Goal: Information Seeking & Learning: Find specific page/section

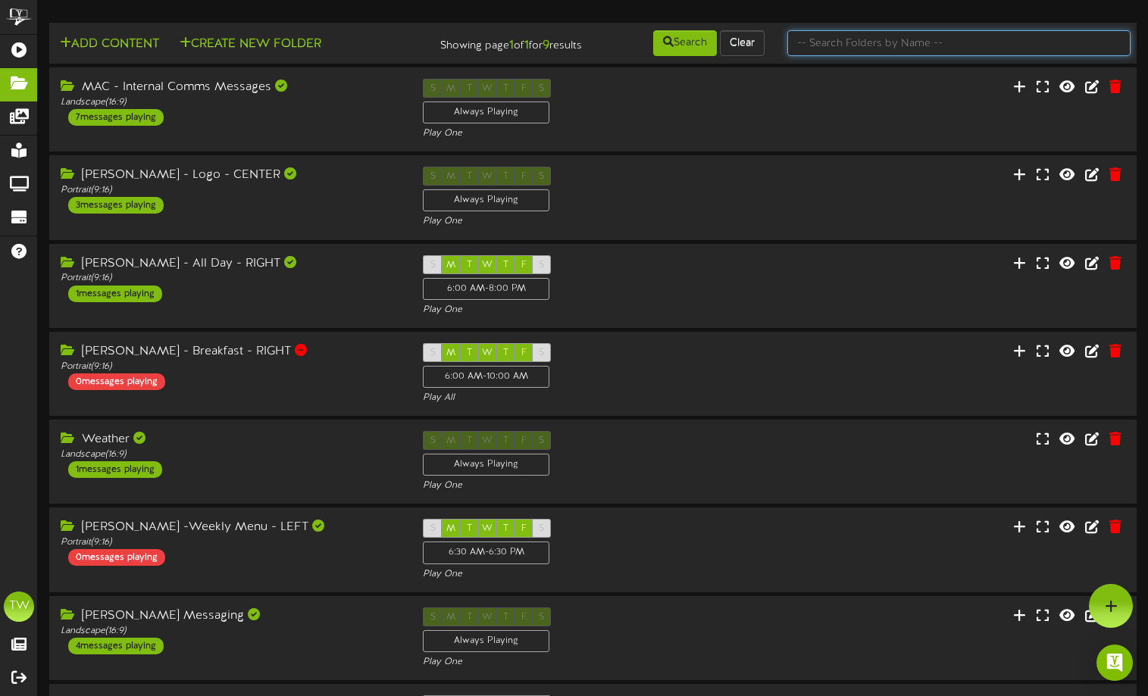
click at [885, 47] on input "text" at bounding box center [958, 43] width 343 height 26
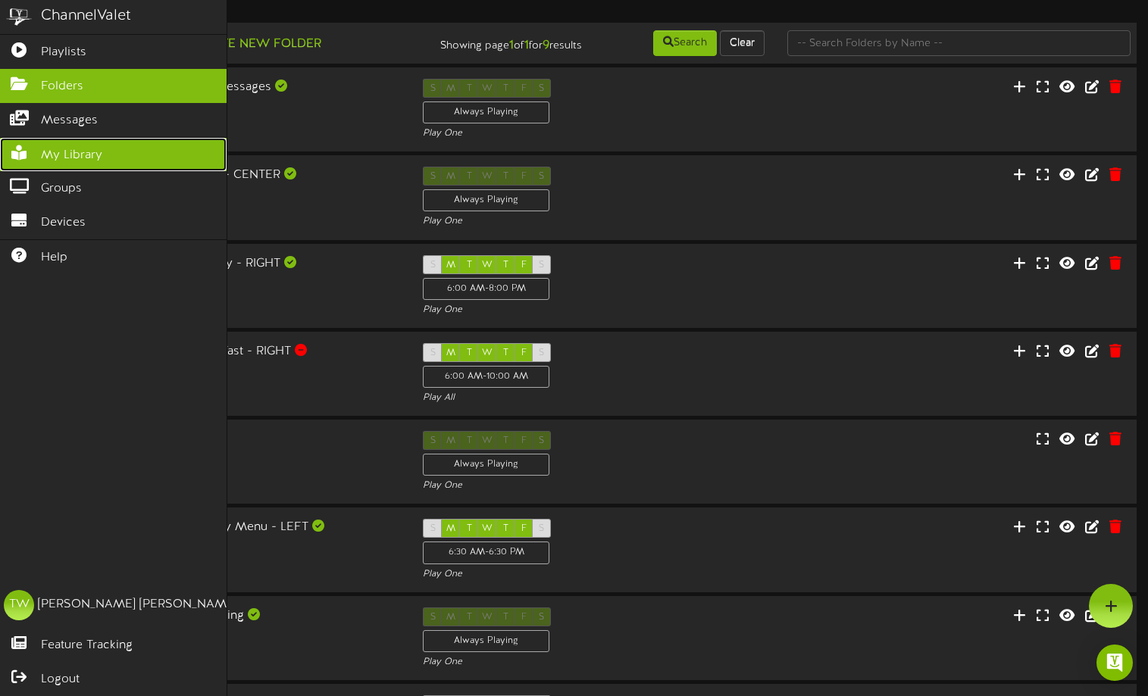
click at [58, 158] on span "My Library" at bounding box center [71, 155] width 61 height 17
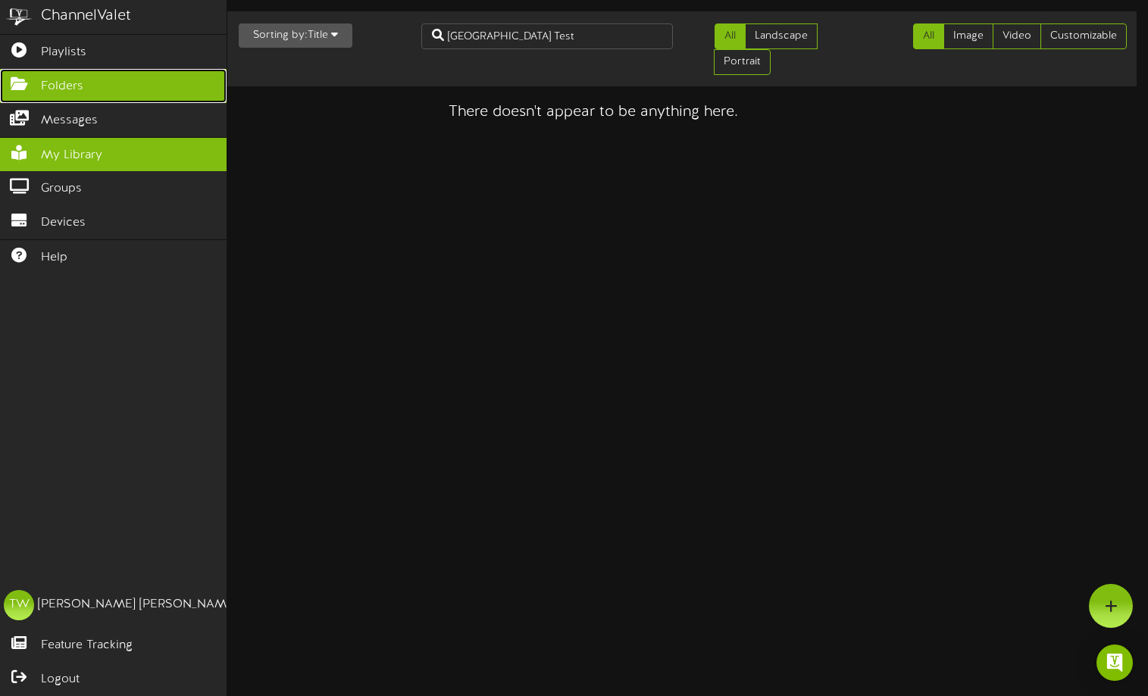
click at [55, 82] on span "Folders" at bounding box center [62, 86] width 42 height 17
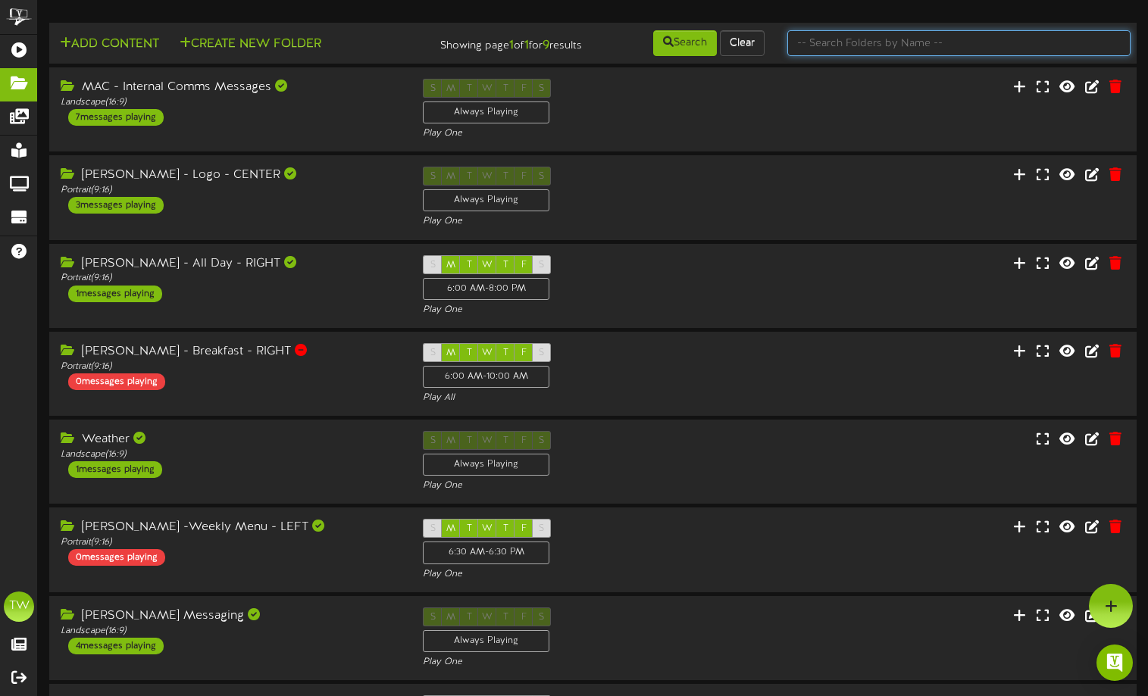
click at [872, 44] on input "text" at bounding box center [958, 43] width 343 height 26
type input "Q3 Town Hall Test"
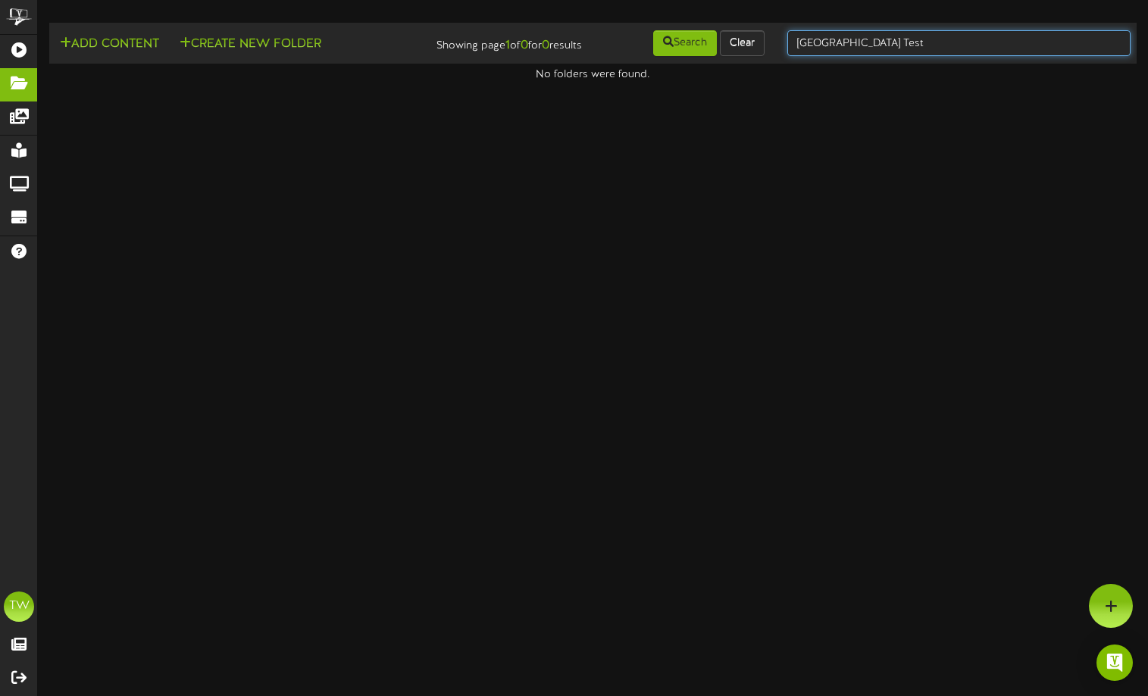
drag, startPoint x: 866, startPoint y: 42, endPoint x: 757, endPoint y: 30, distance: 109.8
click at [757, 30] on div "Add Content Create New Folder Showing page 1 of 0 for 0 results Search Clear Q3…" at bounding box center [593, 43] width 1098 height 29
type input "Test"
click at [832, 39] on input "Test" at bounding box center [958, 43] width 343 height 26
click at [809, 83] on html "ChannelValet Playlists Folders Messages My Library Groups Devices Help TW Todd …" at bounding box center [574, 41] width 1148 height 83
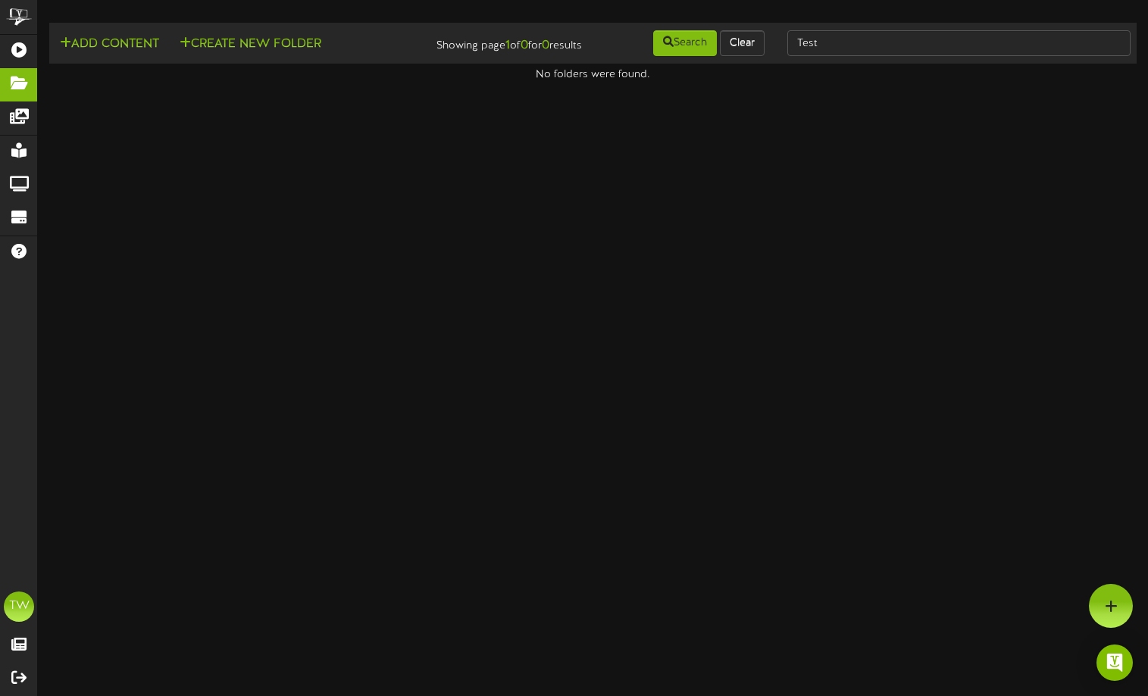
click at [451, 83] on html "ChannelValet Playlists Folders Messages My Library Groups Devices Help TW Todd …" at bounding box center [574, 41] width 1148 height 83
click at [334, 83] on html "ChannelValet Playlists Folders Messages My Library Groups Devices Help TW Todd …" at bounding box center [574, 41] width 1148 height 83
click at [831, 38] on input "Test" at bounding box center [958, 43] width 343 height 26
click at [669, 83] on html "ChannelValet Playlists Folders Messages My Library Groups Devices Help TW Todd …" at bounding box center [574, 41] width 1148 height 83
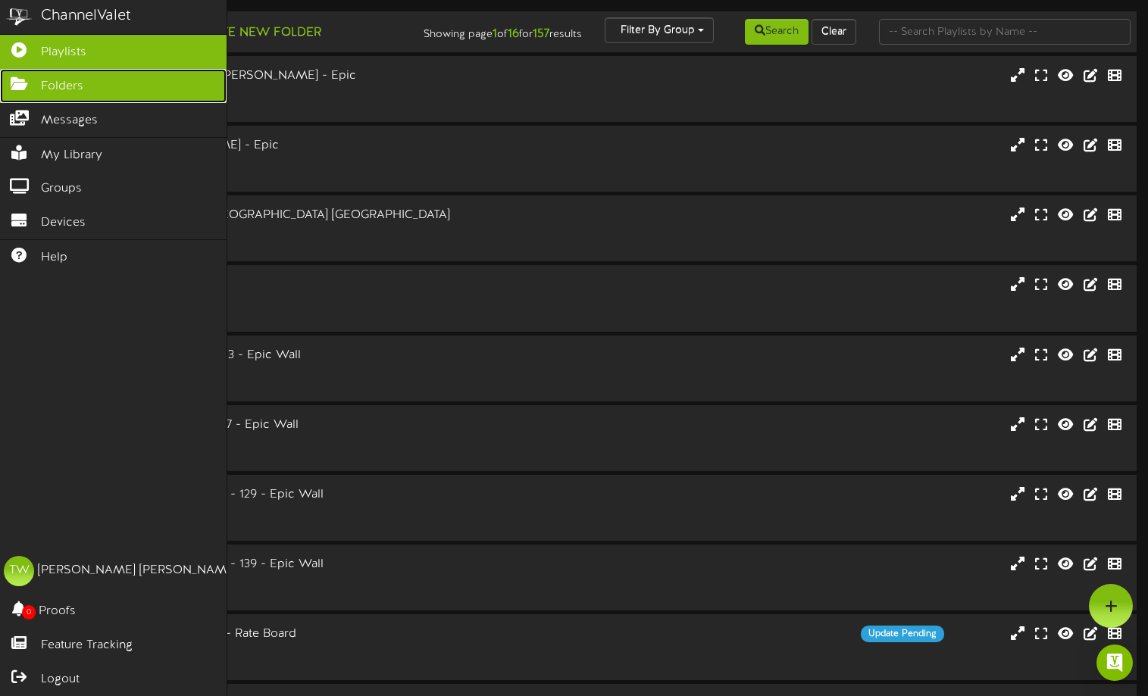
click at [50, 87] on span "Folders" at bounding box center [62, 86] width 42 height 17
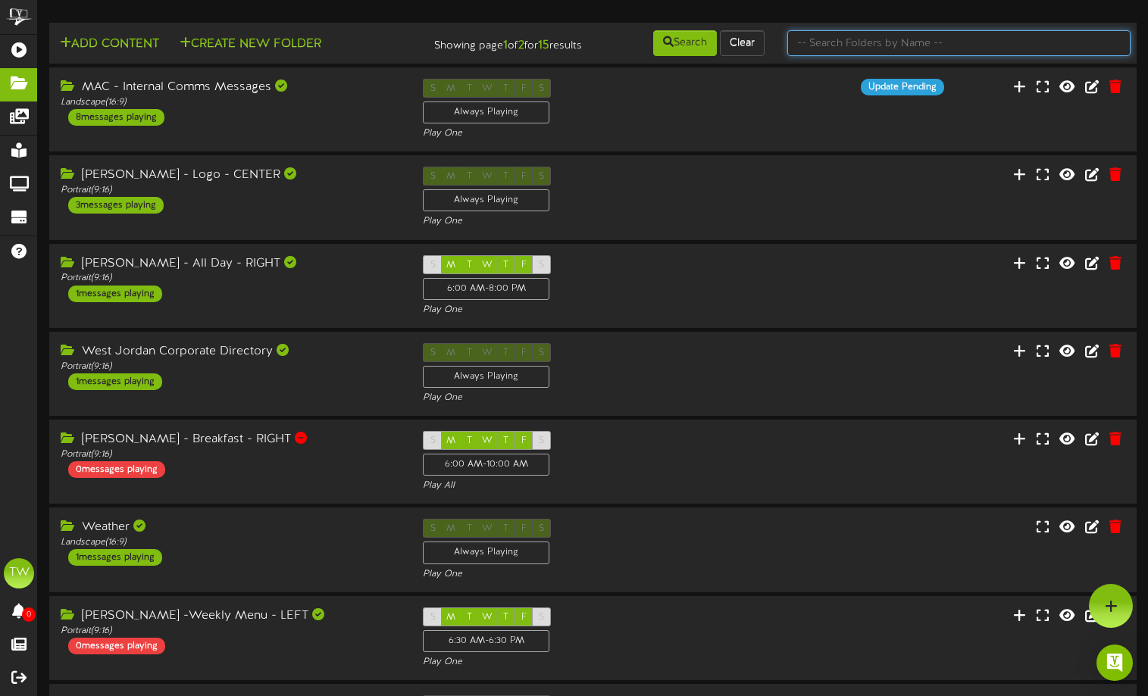
click at [869, 47] on input "text" at bounding box center [958, 43] width 343 height 26
type input "test"
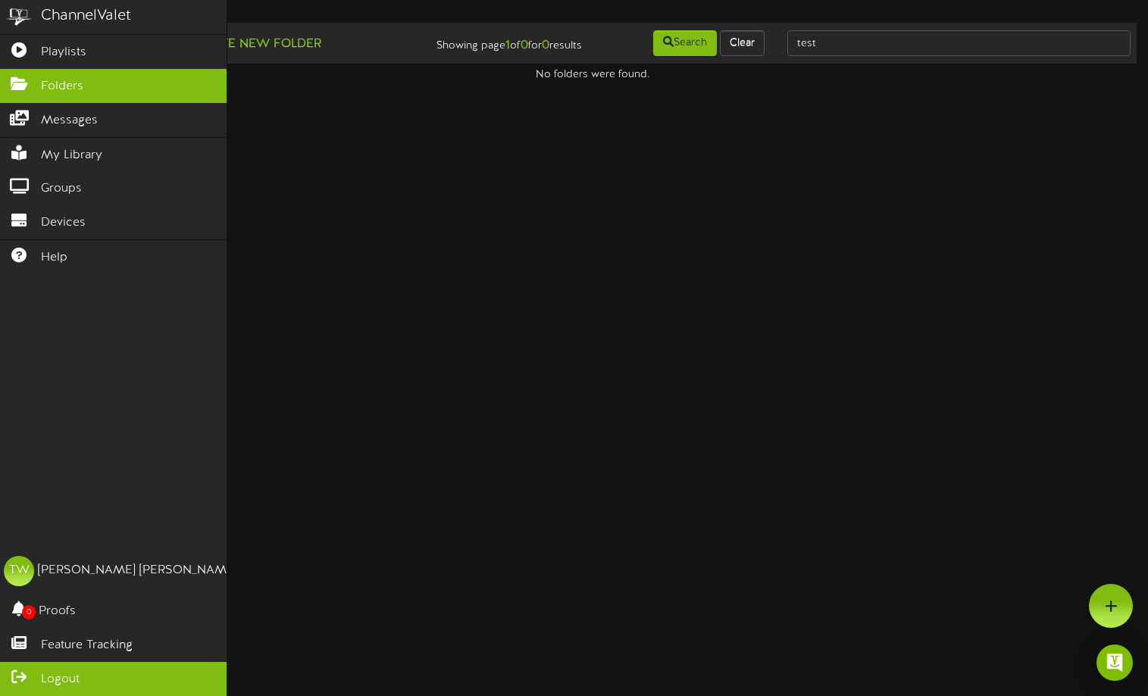
click at [61, 677] on span "Logout" at bounding box center [60, 679] width 39 height 17
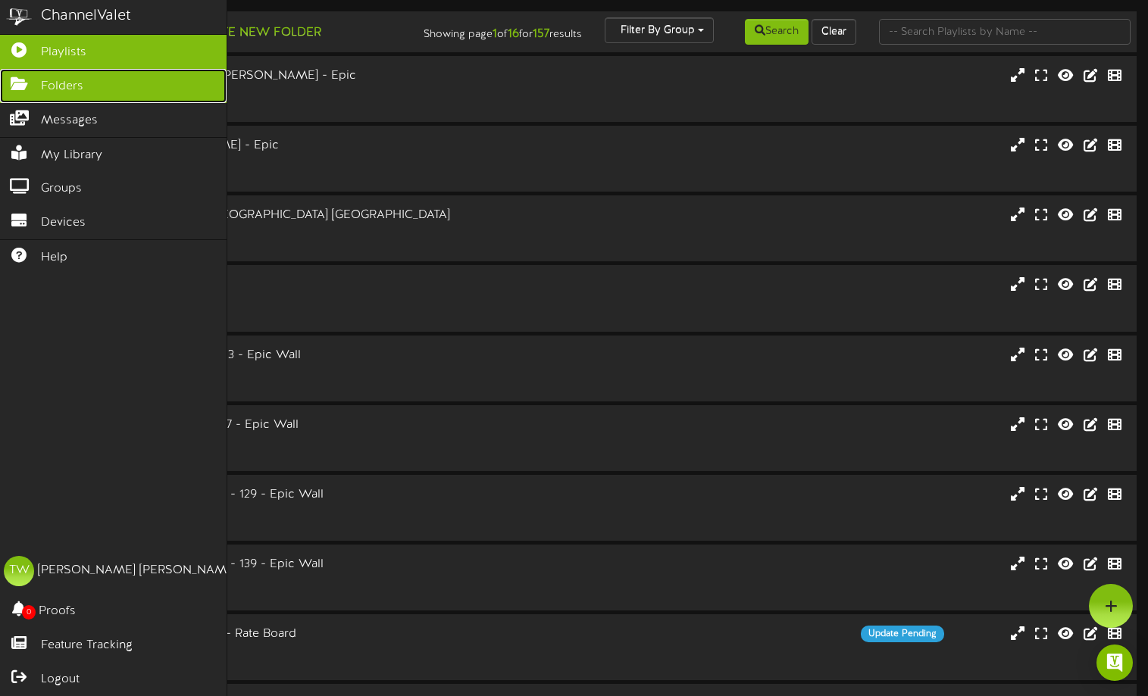
click at [50, 86] on span "Folders" at bounding box center [62, 86] width 42 height 17
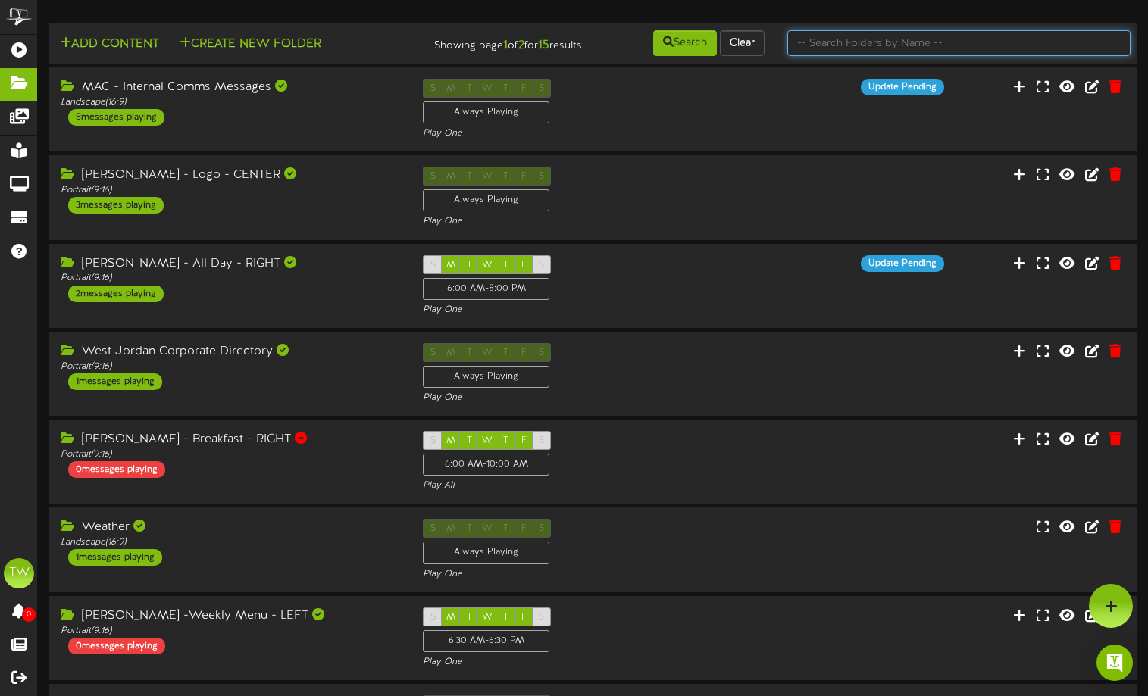
click at [862, 44] on input "text" at bounding box center [958, 43] width 343 height 26
type input "Test"
click at [884, 48] on input "Test" at bounding box center [958, 43] width 343 height 26
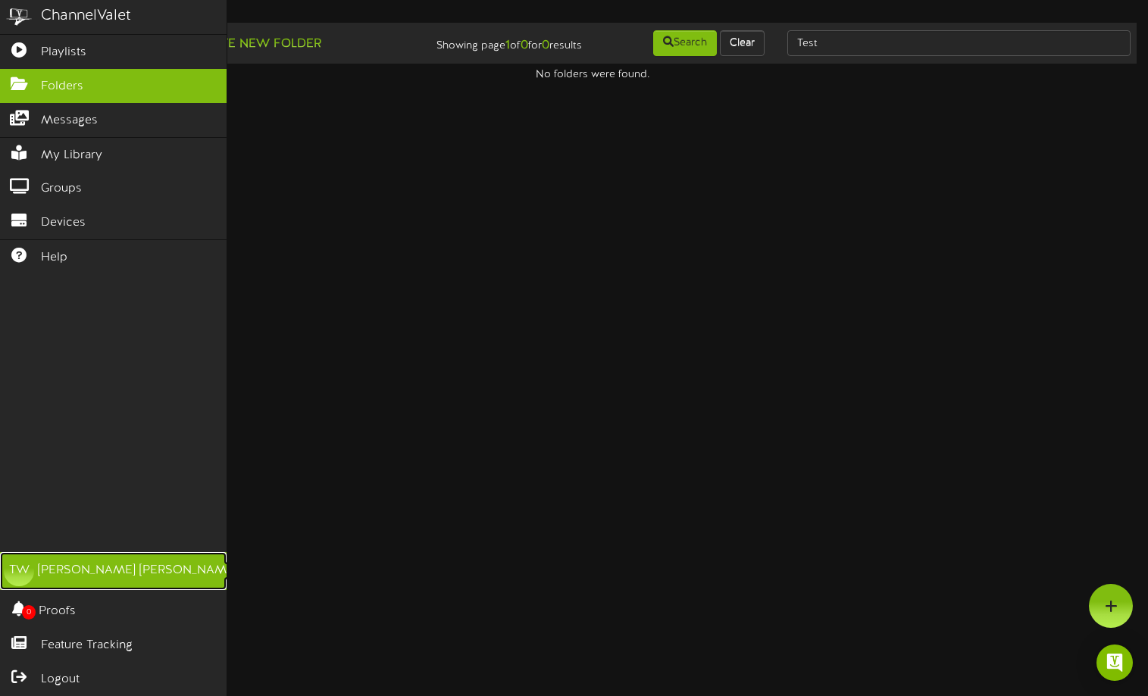
click at [64, 567] on div "Todd Wilson" at bounding box center [137, 570] width 199 height 17
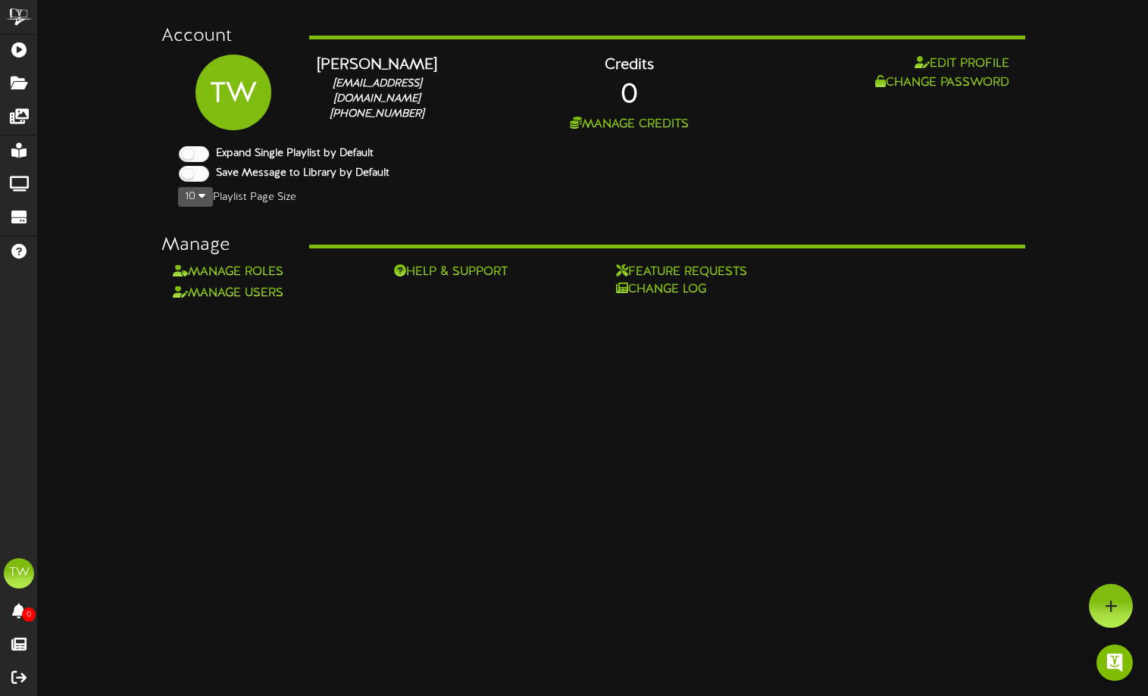
click at [371, 302] on html "ChannelValet Playlists Folders Messages My Library Groups Devices Help TW Todd …" at bounding box center [574, 151] width 1148 height 302
click at [514, 302] on html "ChannelValet Playlists Folders Messages My Library Groups Devices Help TW Todd …" at bounding box center [574, 151] width 1148 height 302
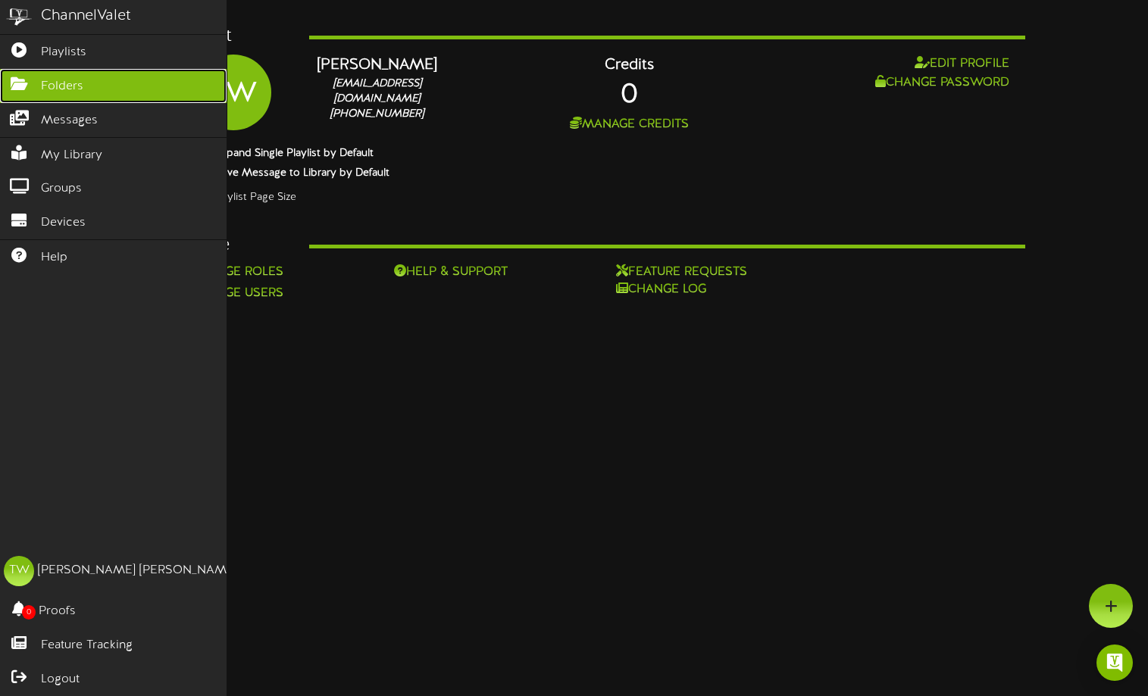
click at [52, 84] on span "Folders" at bounding box center [62, 86] width 42 height 17
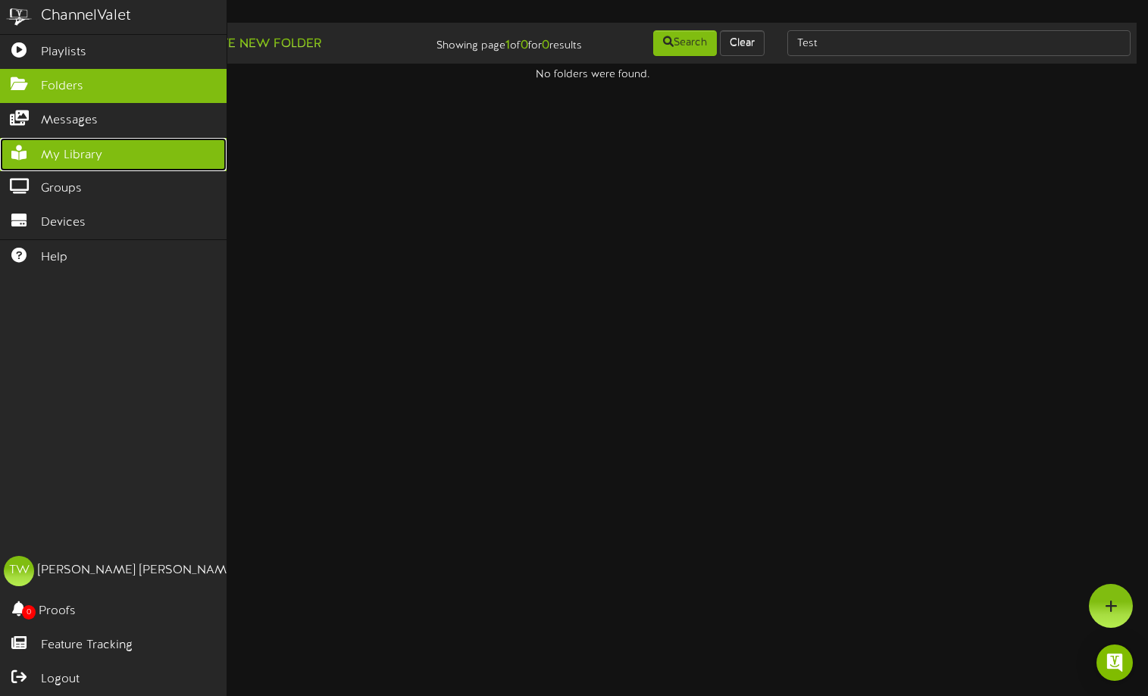
click at [61, 148] on span "My Library" at bounding box center [71, 155] width 61 height 17
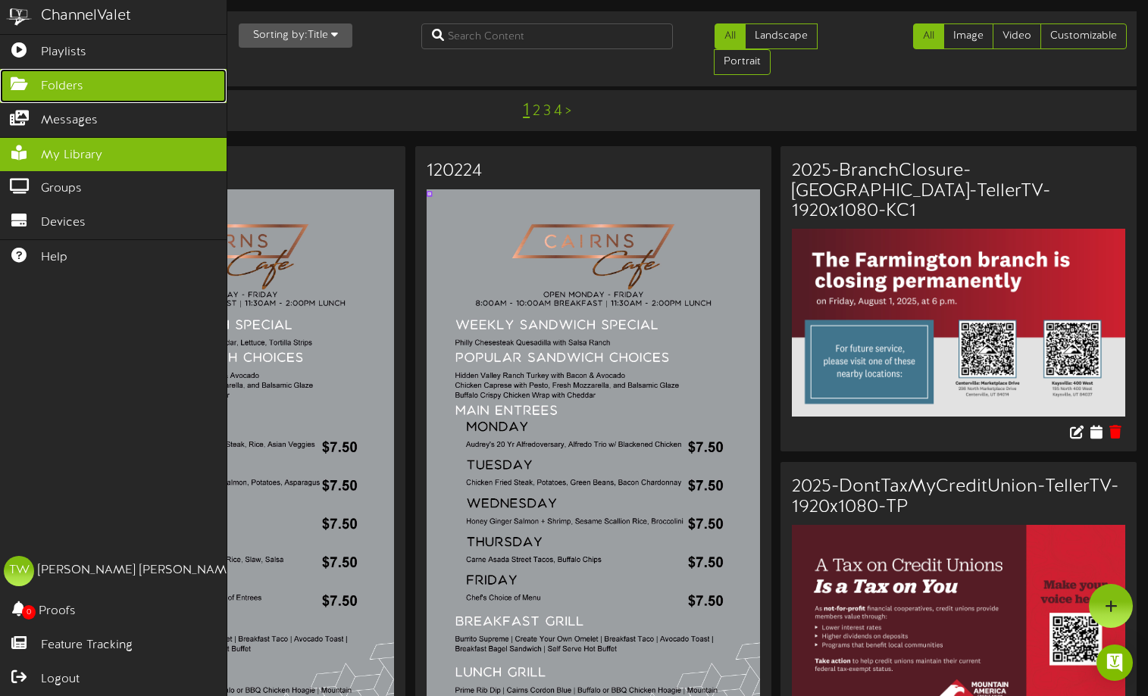
click at [41, 82] on span "Folders" at bounding box center [62, 86] width 42 height 17
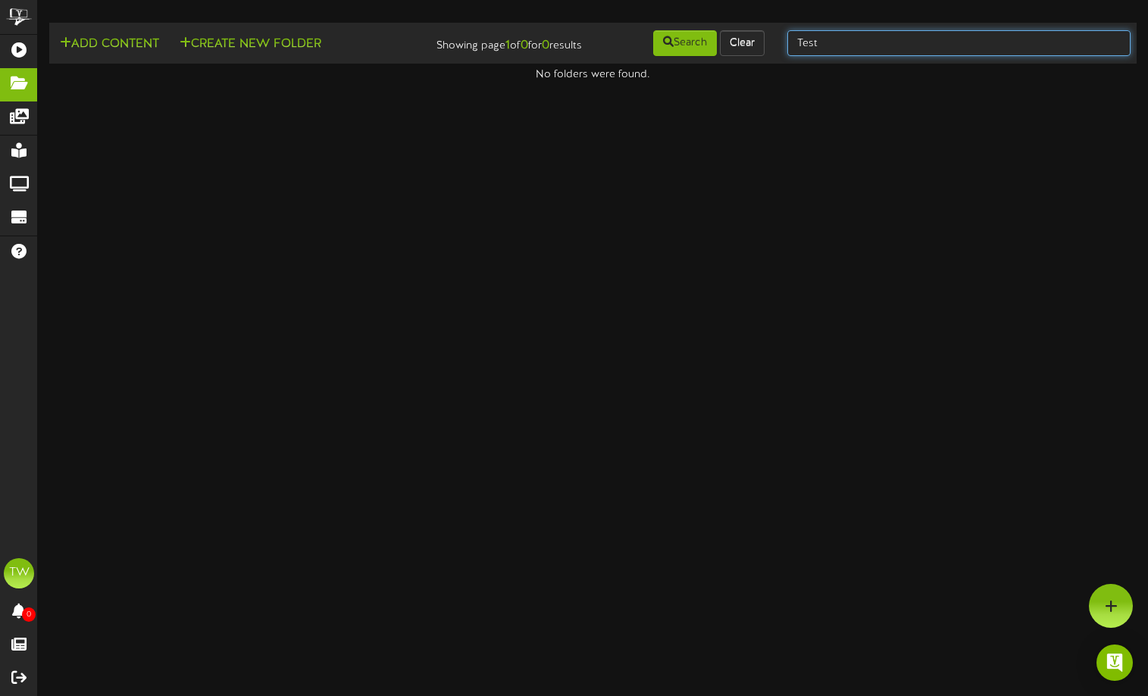
click at [883, 48] on input "Test" at bounding box center [958, 43] width 343 height 26
click at [751, 42] on button "Clear" at bounding box center [742, 43] width 45 height 26
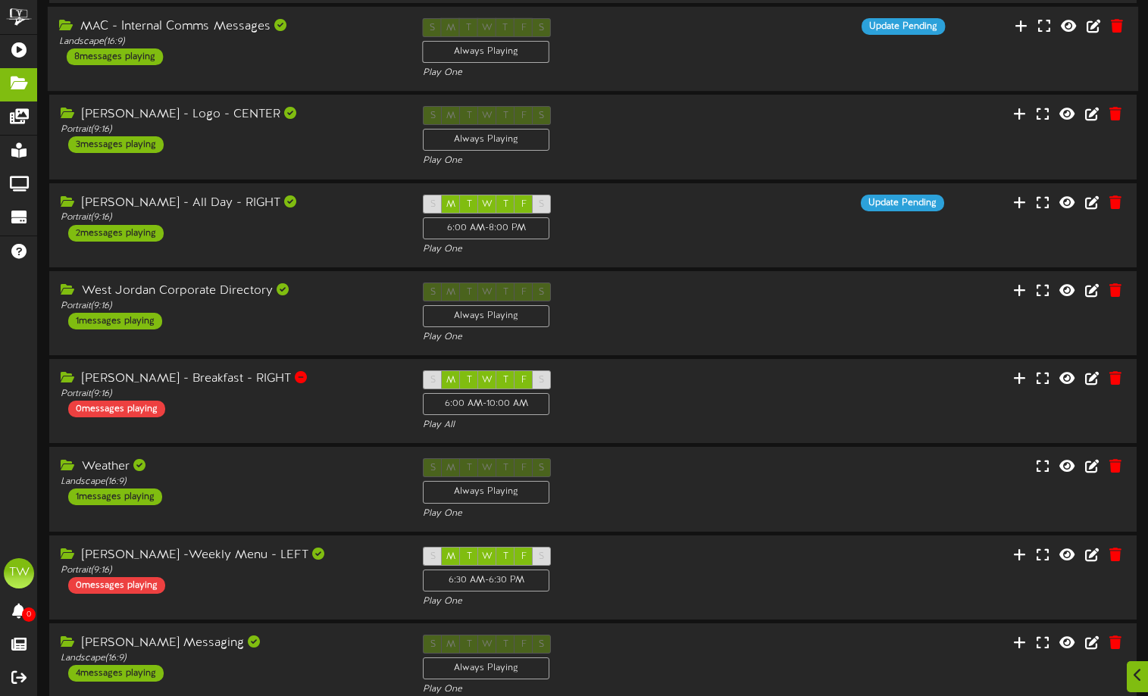
scroll to position [323, 0]
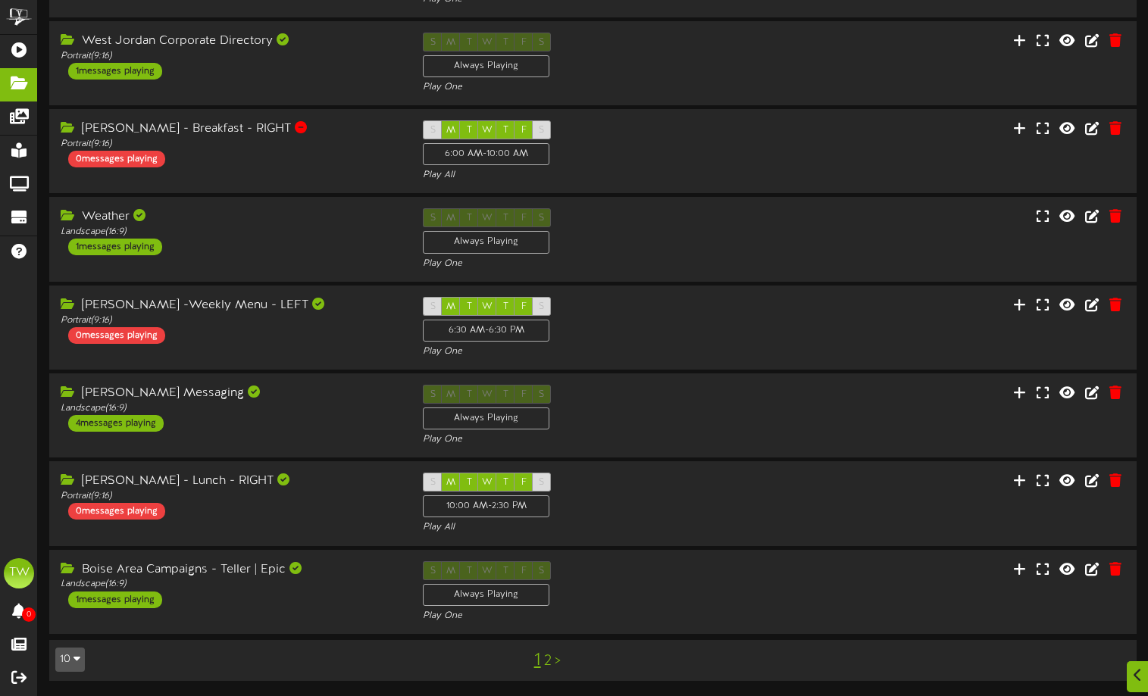
click at [548, 662] on link "2" at bounding box center [548, 661] width 8 height 17
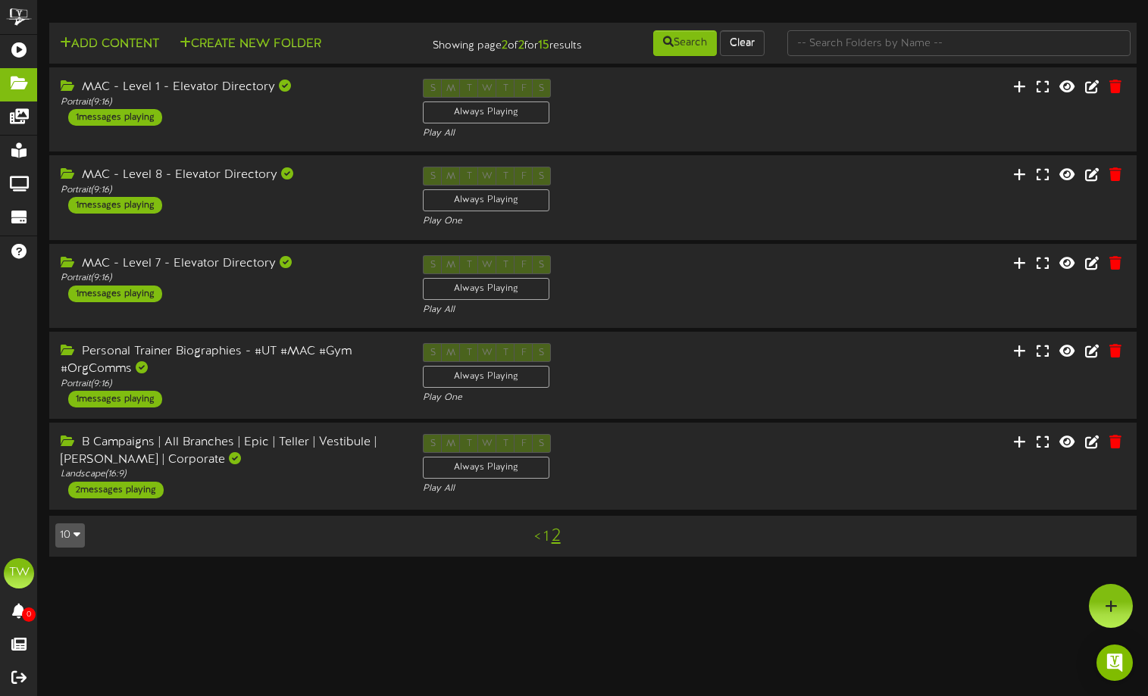
click at [545, 545] on link "1" at bounding box center [545, 537] width 5 height 17
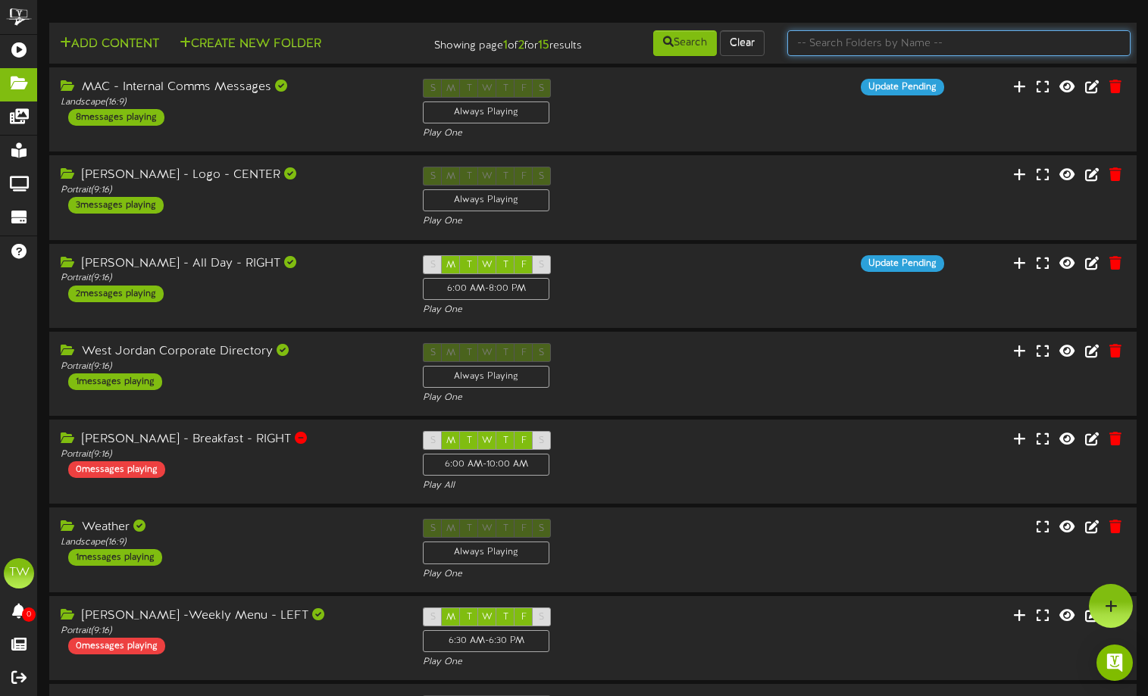
click at [830, 46] on input "text" at bounding box center [958, 43] width 343 height 26
type input "Test"
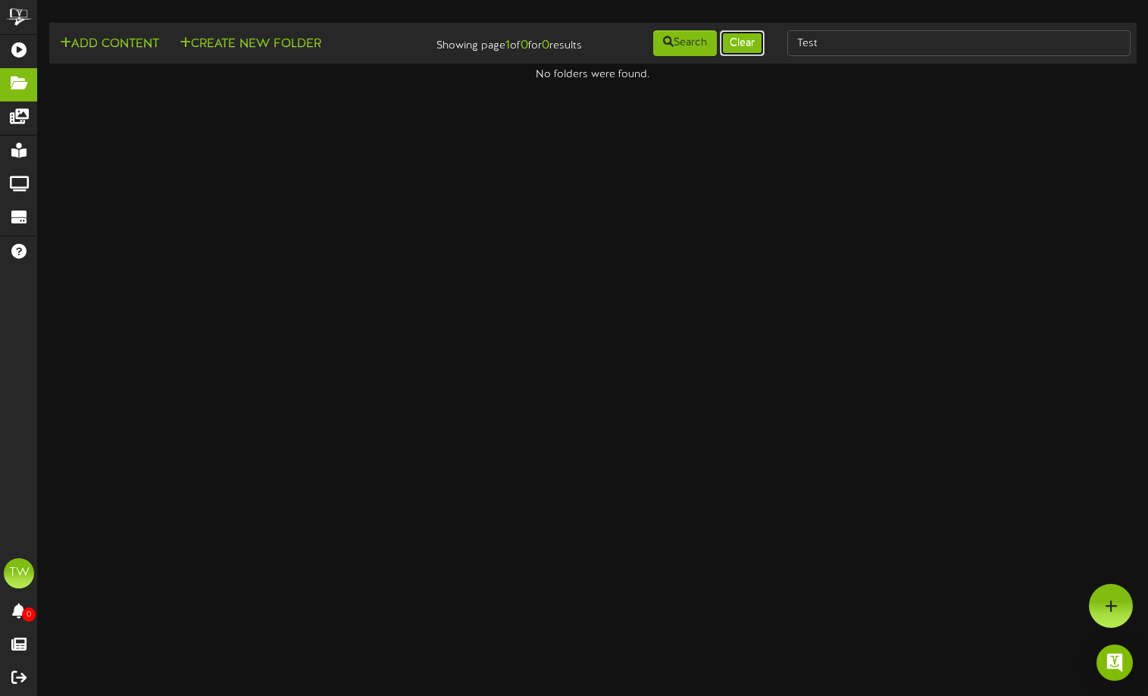
click at [739, 39] on button "Clear" at bounding box center [742, 43] width 45 height 26
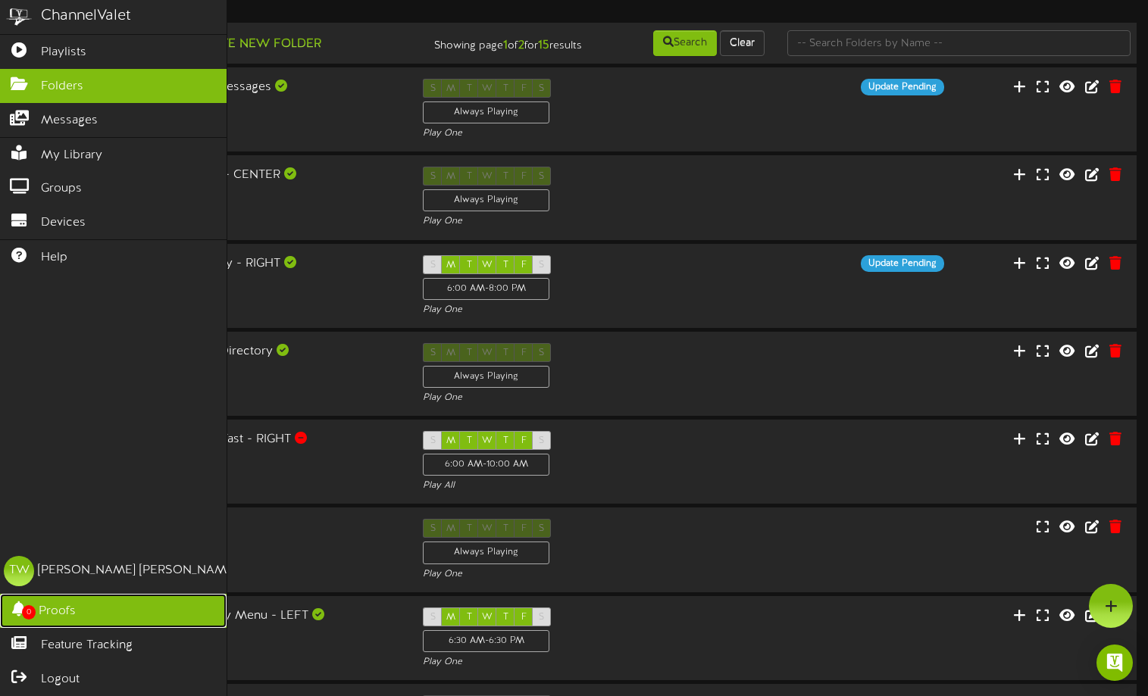
click at [22, 613] on span "0" at bounding box center [29, 612] width 14 height 14
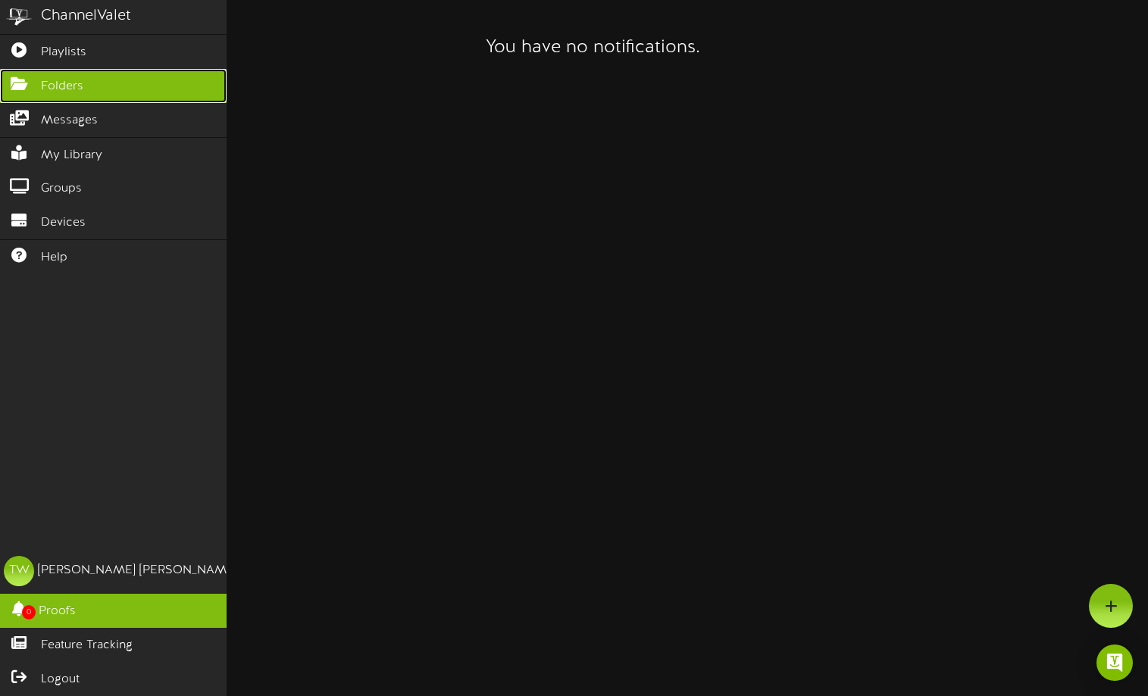
click at [58, 89] on span "Folders" at bounding box center [62, 86] width 42 height 17
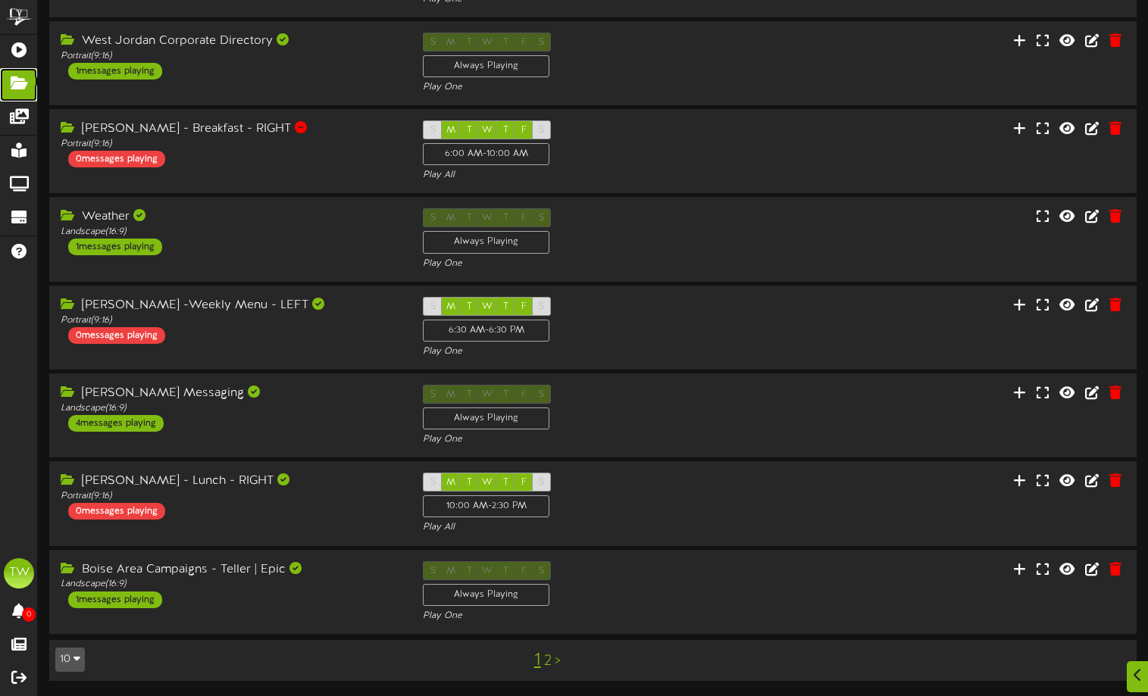
scroll to position [323, 0]
click at [546, 663] on link "2" at bounding box center [548, 661] width 8 height 17
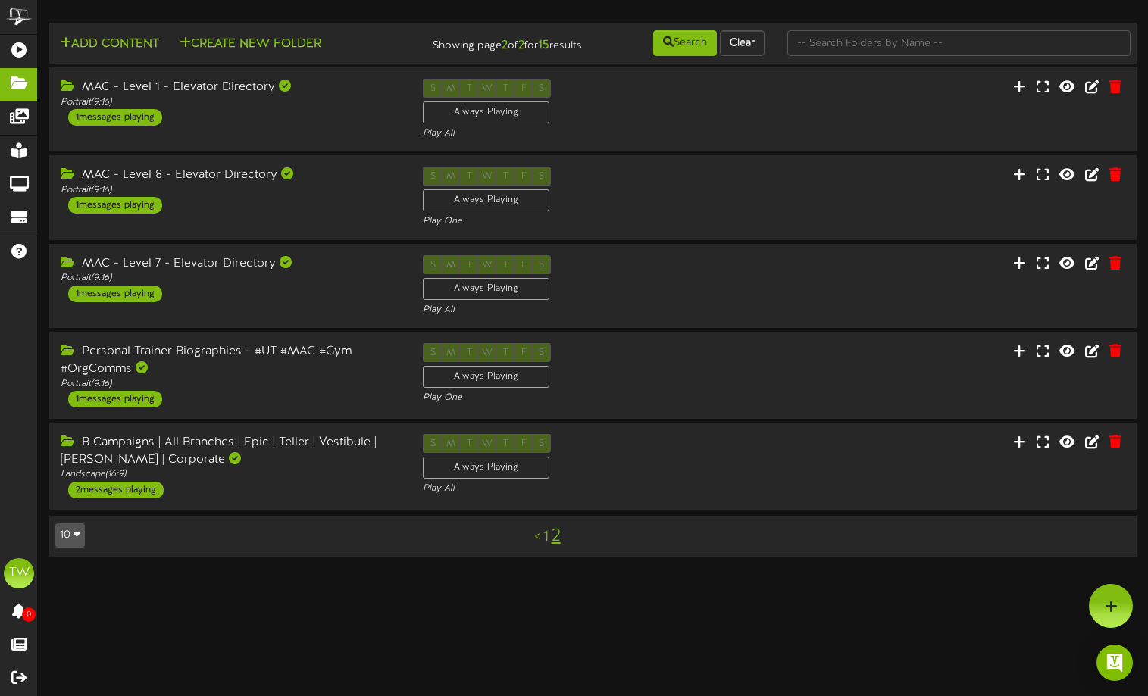
click at [543, 545] on link "1" at bounding box center [545, 537] width 5 height 17
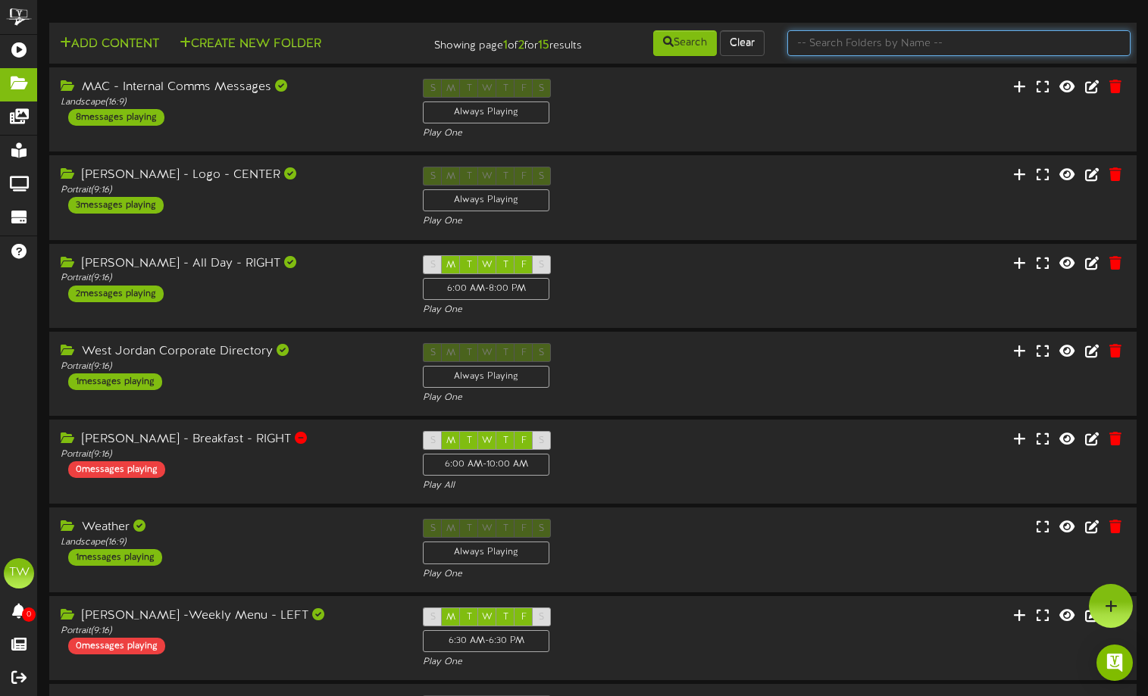
click at [848, 48] on input "text" at bounding box center [958, 43] width 343 height 26
type input "test"
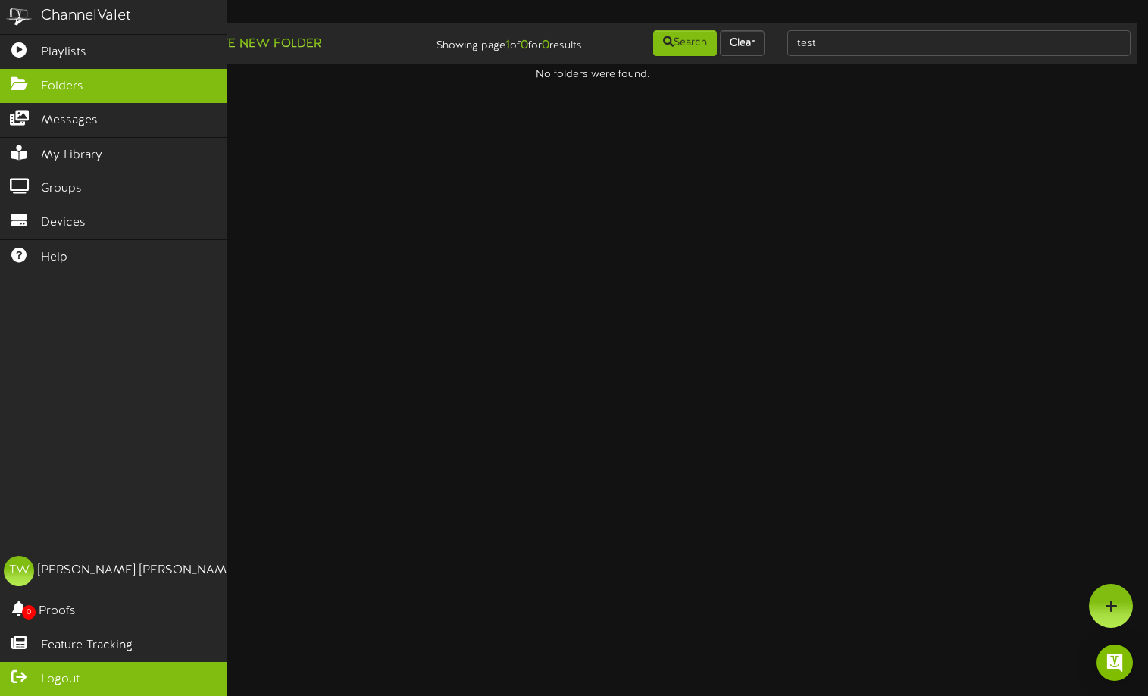
click at [56, 677] on span "Logout" at bounding box center [60, 679] width 39 height 17
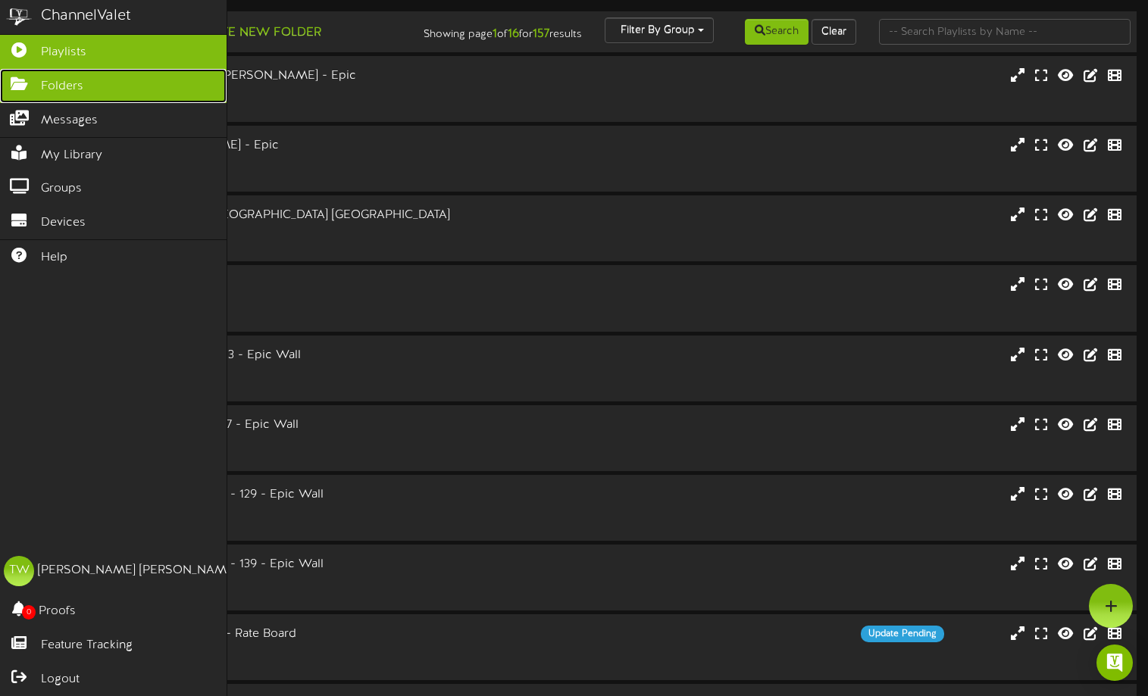
click at [20, 87] on icon at bounding box center [19, 82] width 38 height 11
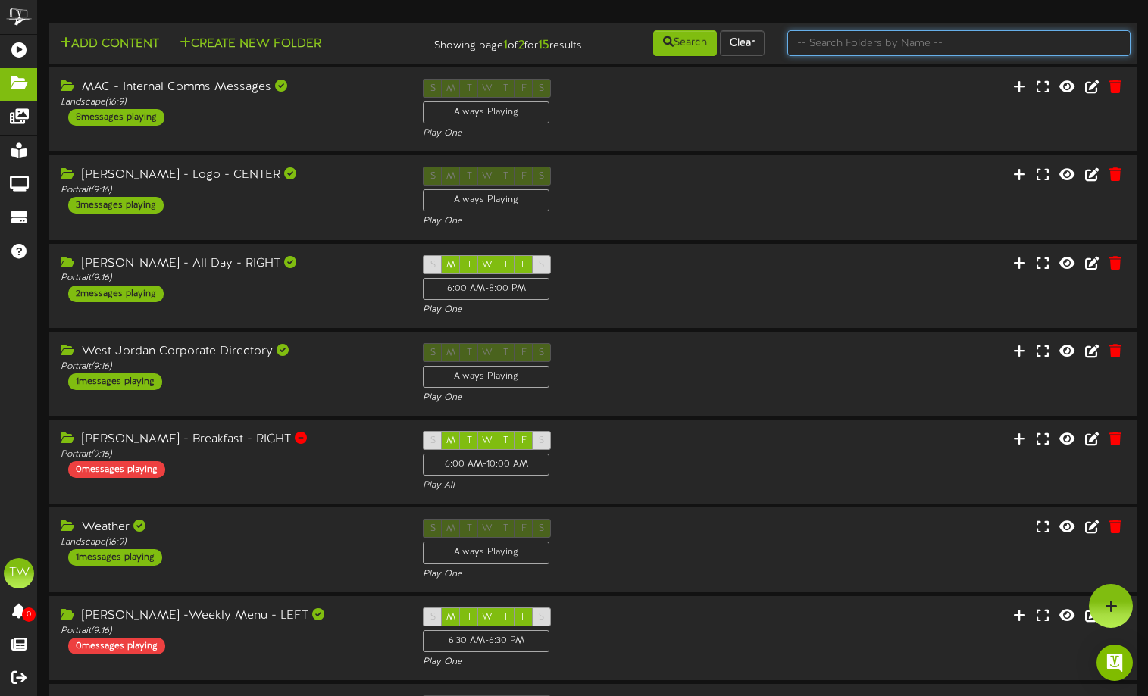
click at [836, 45] on input "text" at bounding box center [958, 43] width 343 height 26
type input "test"
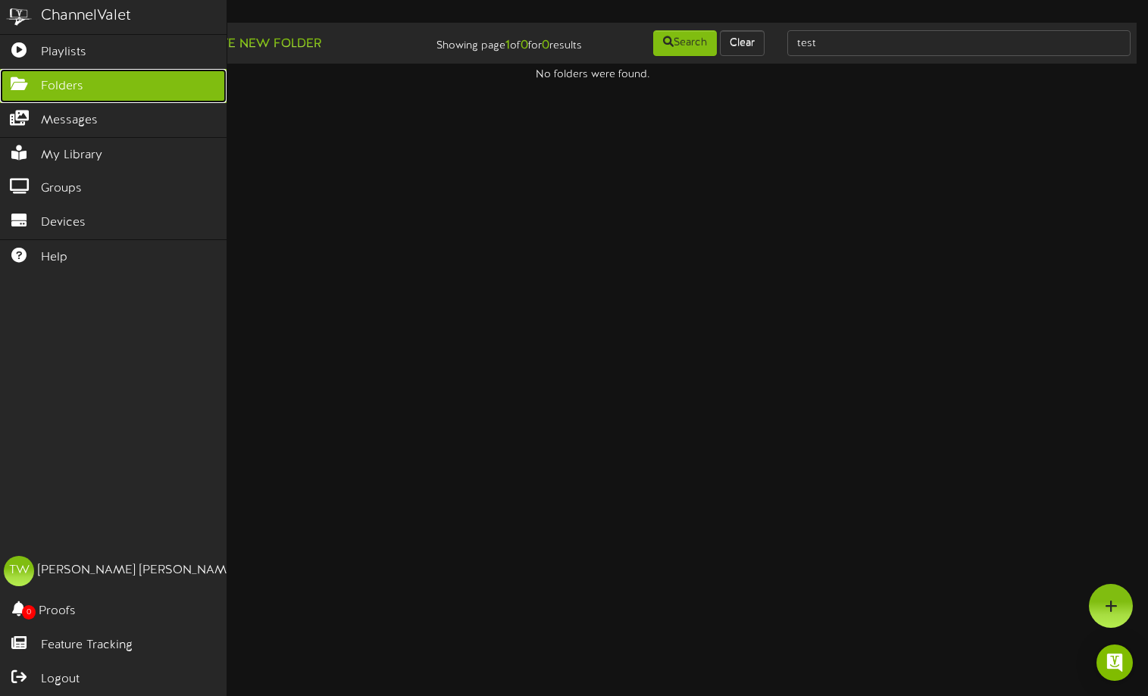
click at [76, 85] on span "Folders" at bounding box center [62, 86] width 42 height 17
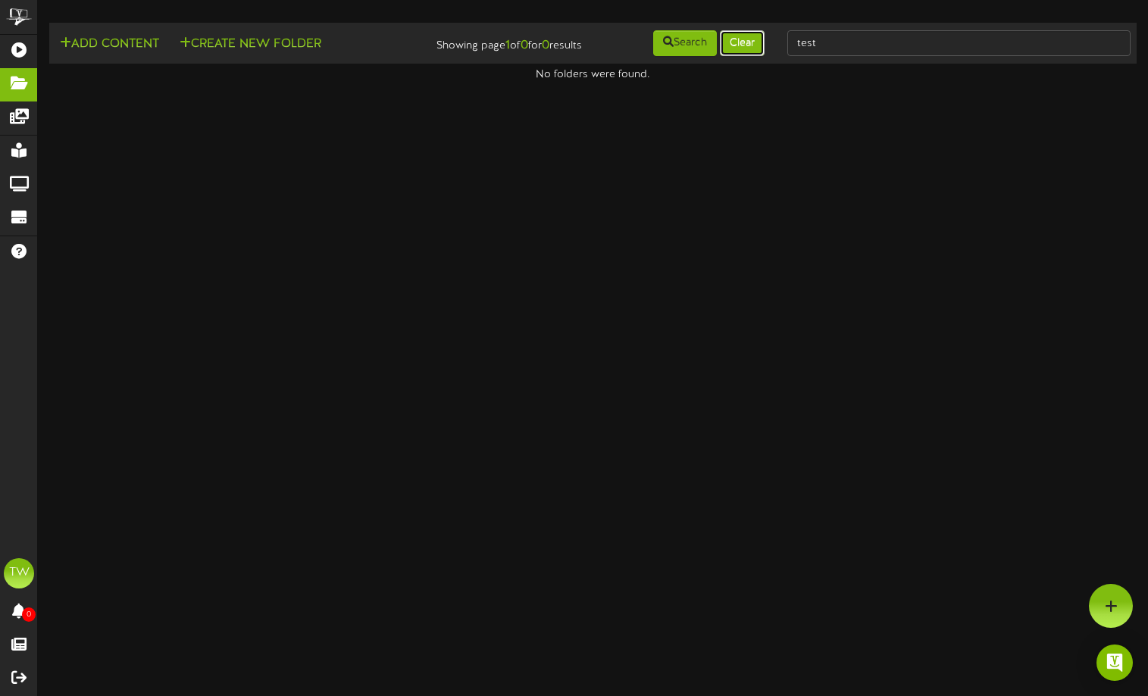
click at [739, 41] on button "Clear" at bounding box center [742, 43] width 45 height 26
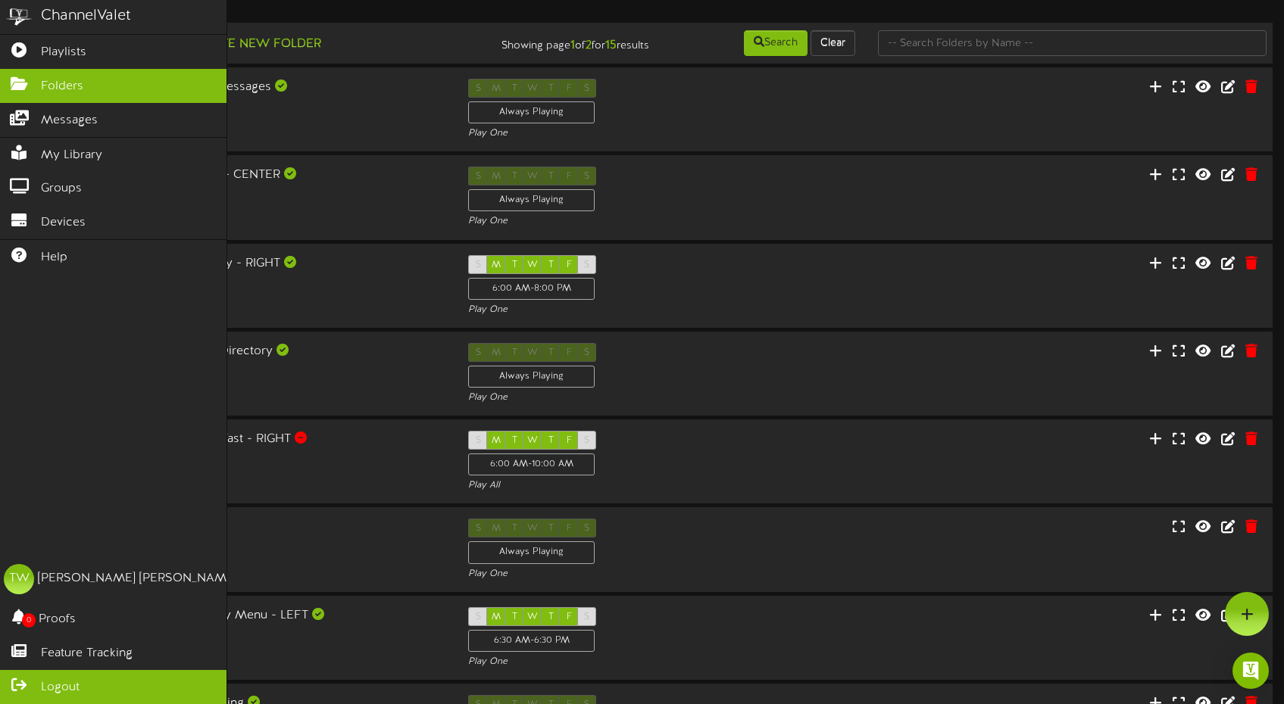
click at [65, 686] on span "Logout" at bounding box center [60, 687] width 39 height 17
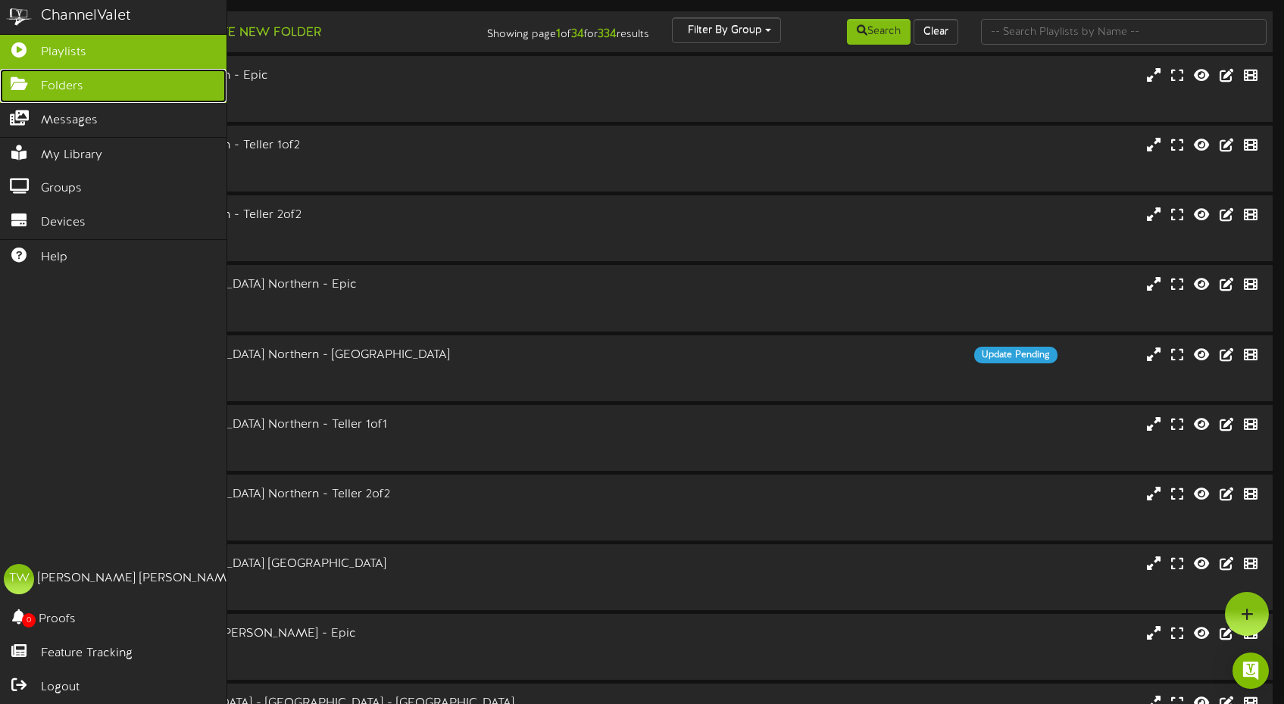
click at [77, 83] on span "Folders" at bounding box center [62, 86] width 42 height 17
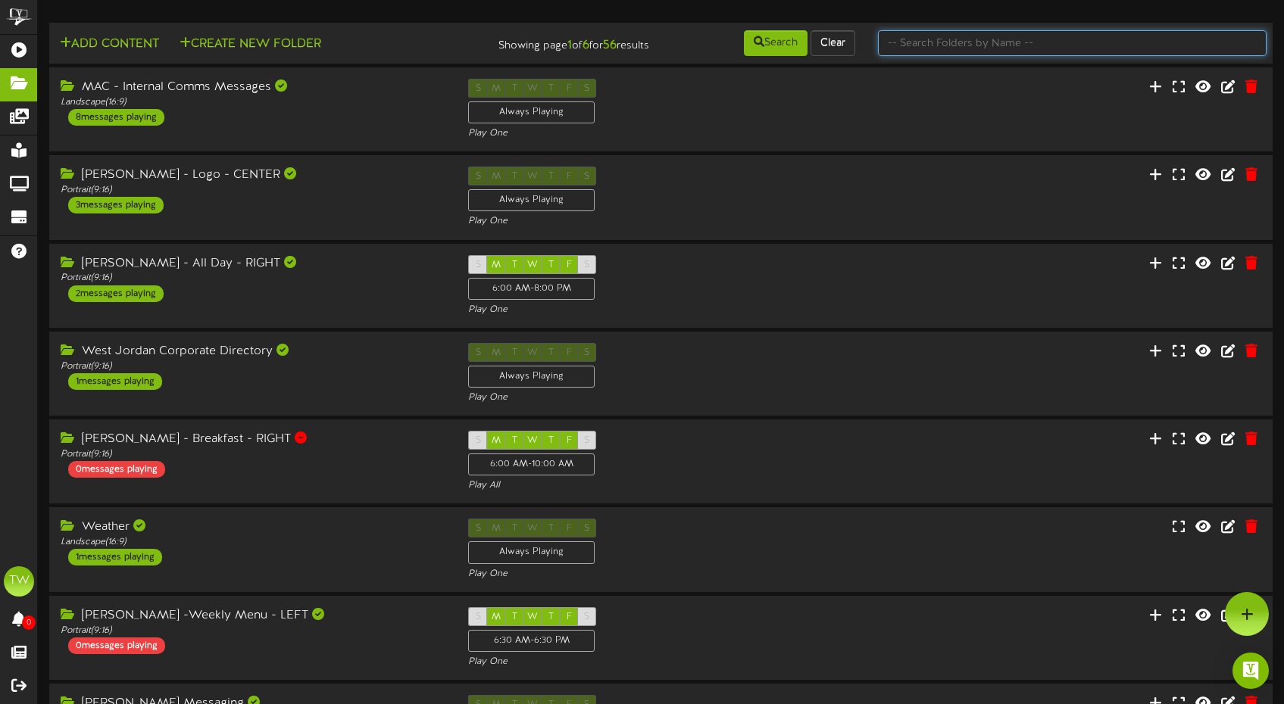
click at [938, 48] on input "text" at bounding box center [1072, 43] width 389 height 26
type input "test"
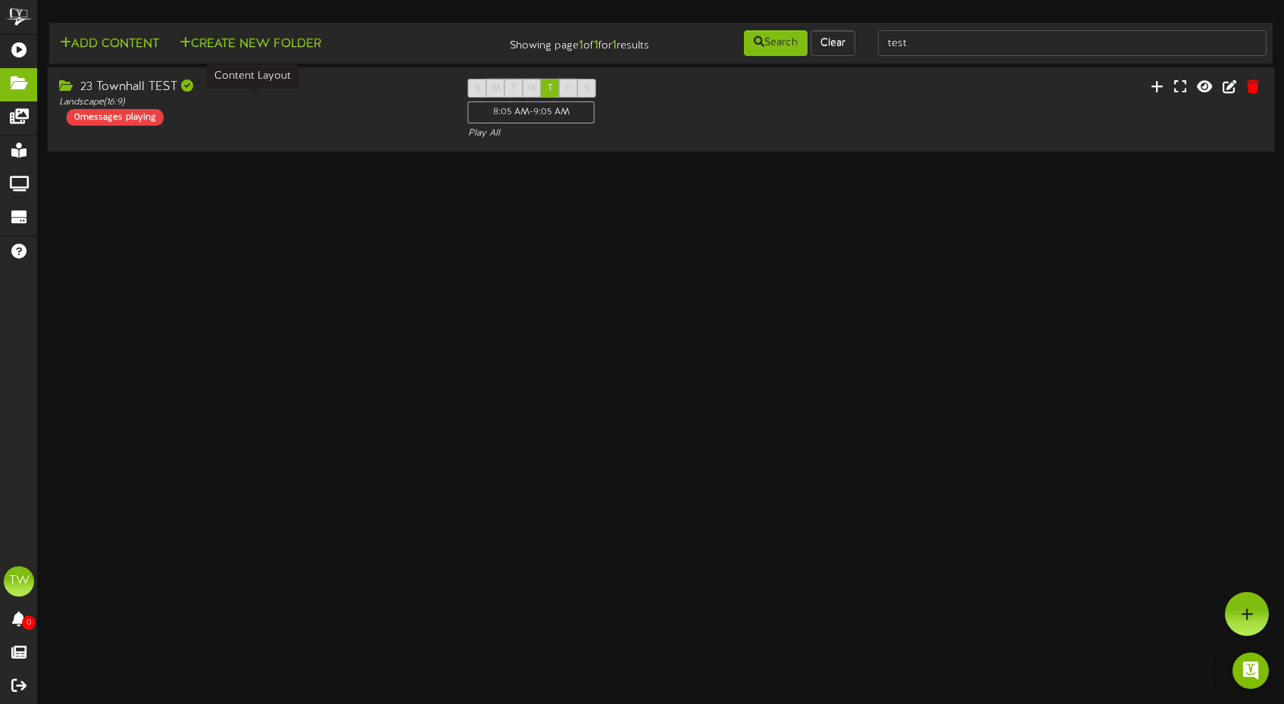
click at [282, 102] on div "Landscape ( 16:9 )" at bounding box center [252, 102] width 386 height 13
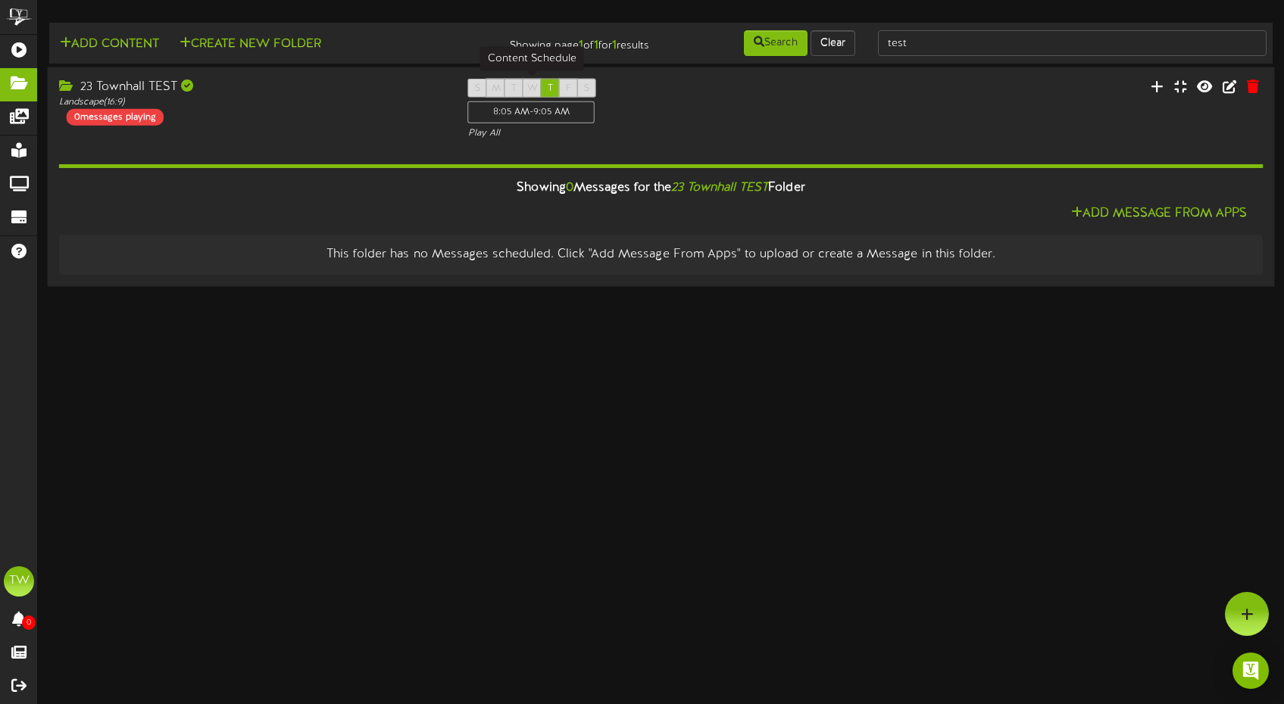
click at [550, 114] on div "8:05 AM - 9:05 AM" at bounding box center [531, 113] width 127 height 22
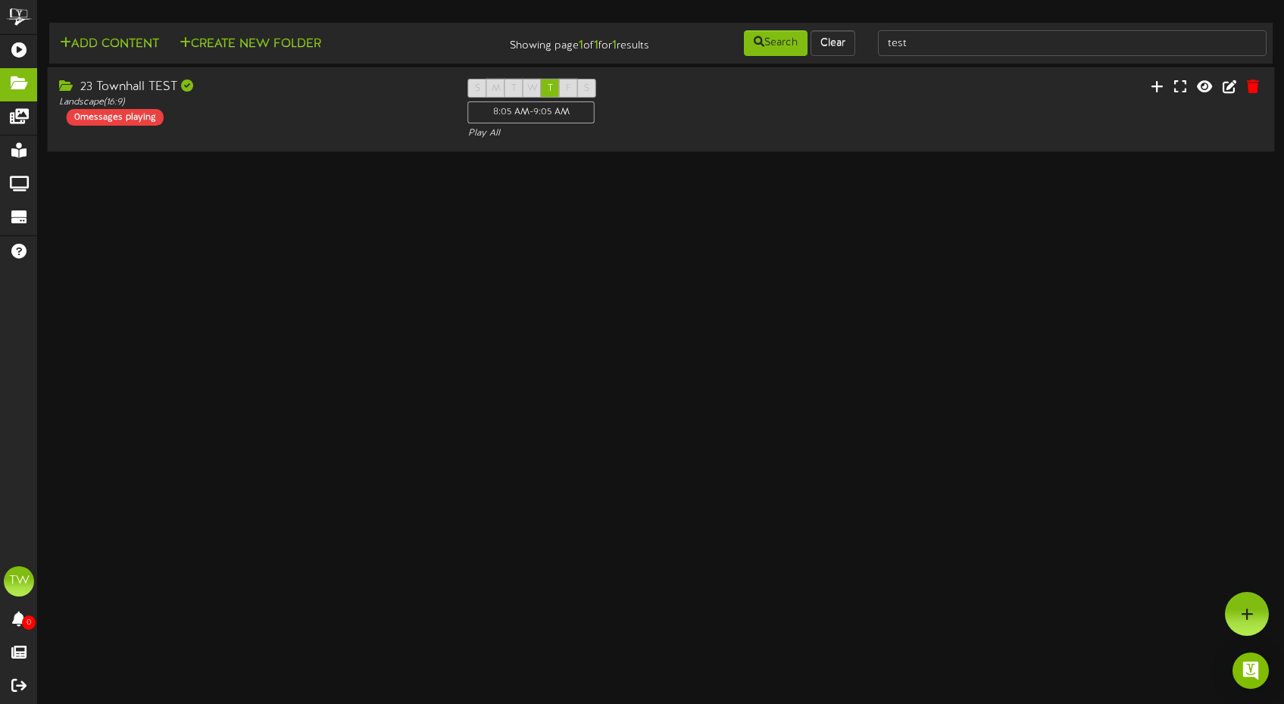
click at [1003, 97] on div "23 Townhall TEST Landscape ( 16:9 ) 0 messages playing S M T W T F S 8:05 AM - …" at bounding box center [661, 110] width 1227 height 62
